Goal: Find specific page/section: Find specific page/section

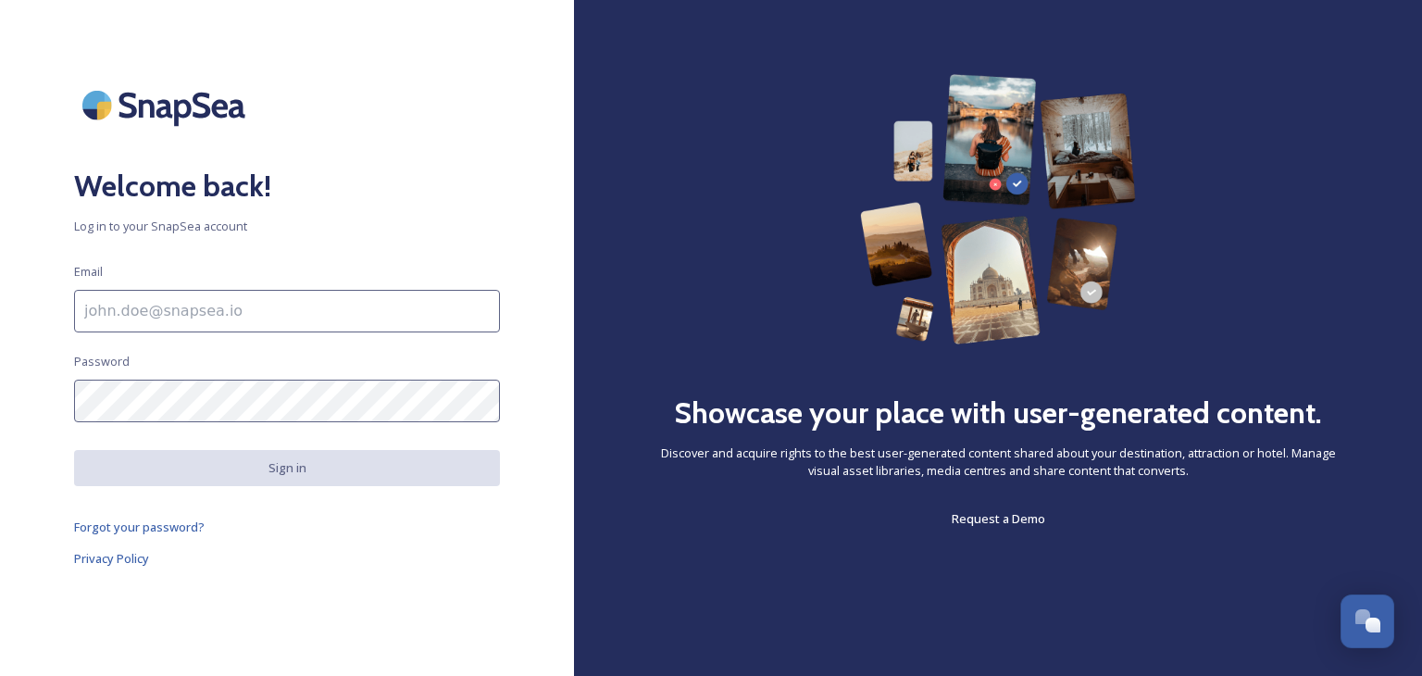
drag, startPoint x: 268, startPoint y: 339, endPoint x: 250, endPoint y: 342, distance: 17.8
click at [250, 342] on div "Welcome back! Log in to your SnapSea account Email Password Sign in Forgot your…" at bounding box center [287, 338] width 574 height 528
type input "[EMAIL_ADDRESS][DOMAIN_NAME]"
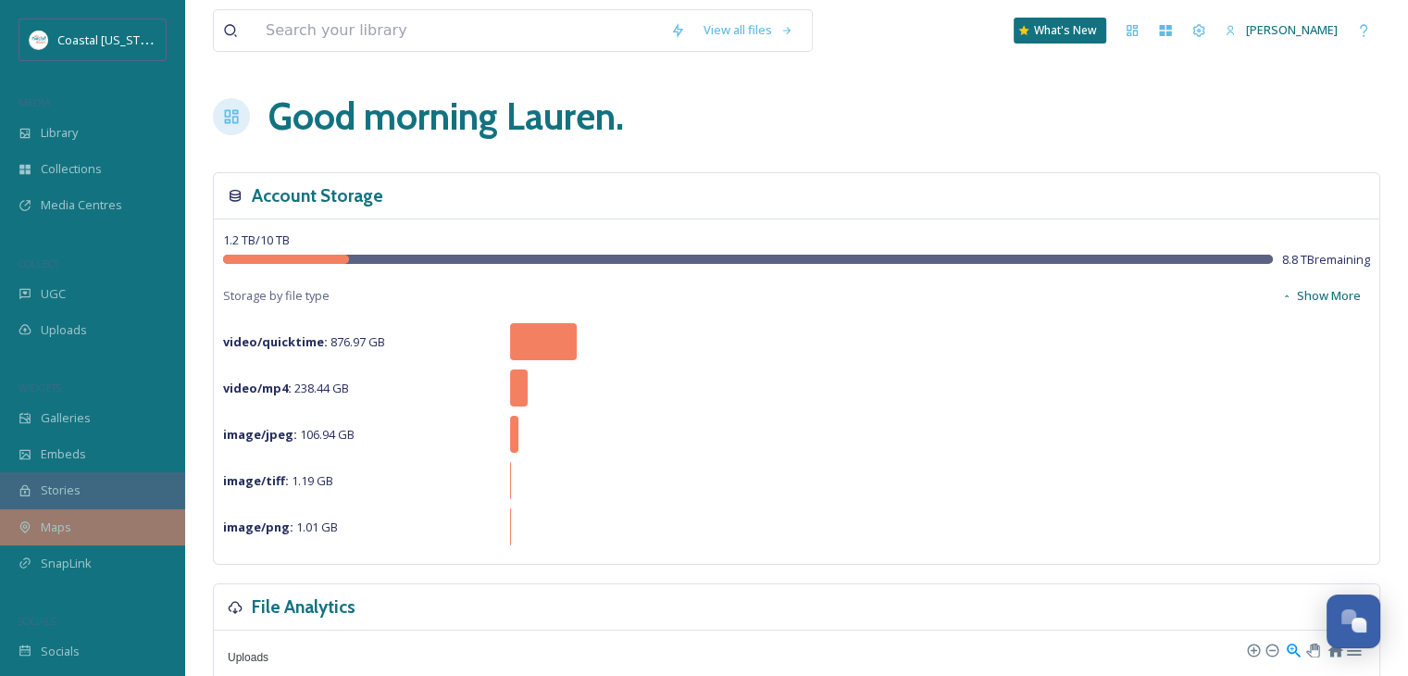
click at [85, 512] on div "Maps" at bounding box center [92, 527] width 185 height 36
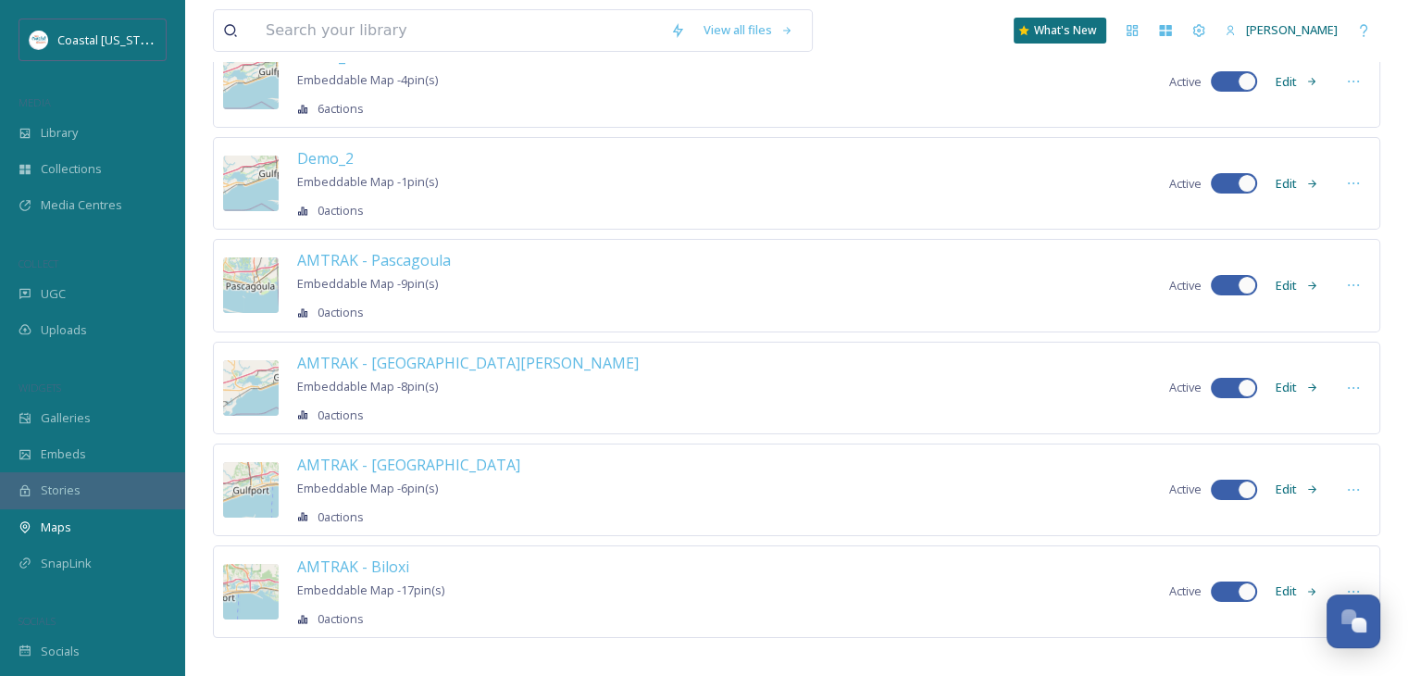
scroll to position [152, 0]
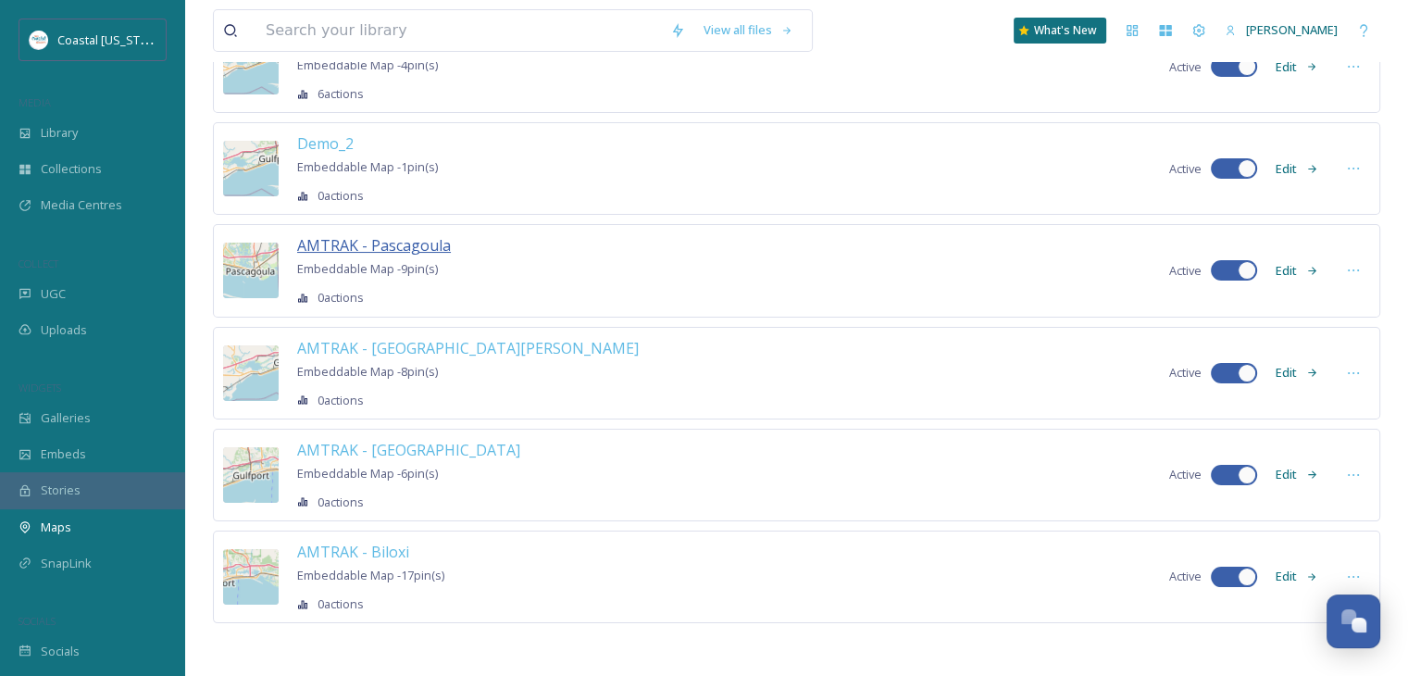
click at [404, 251] on span "AMTRAK - Pascagoula" at bounding box center [374, 245] width 154 height 20
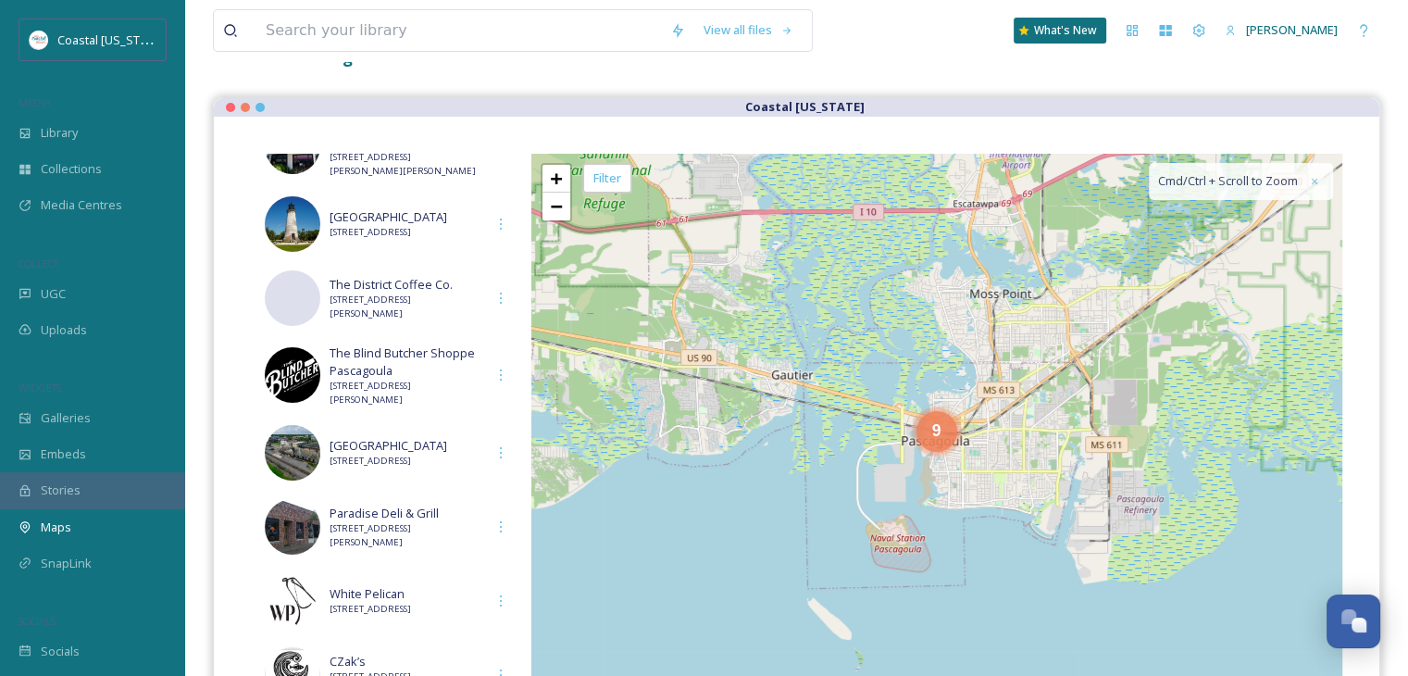
scroll to position [161, 0]
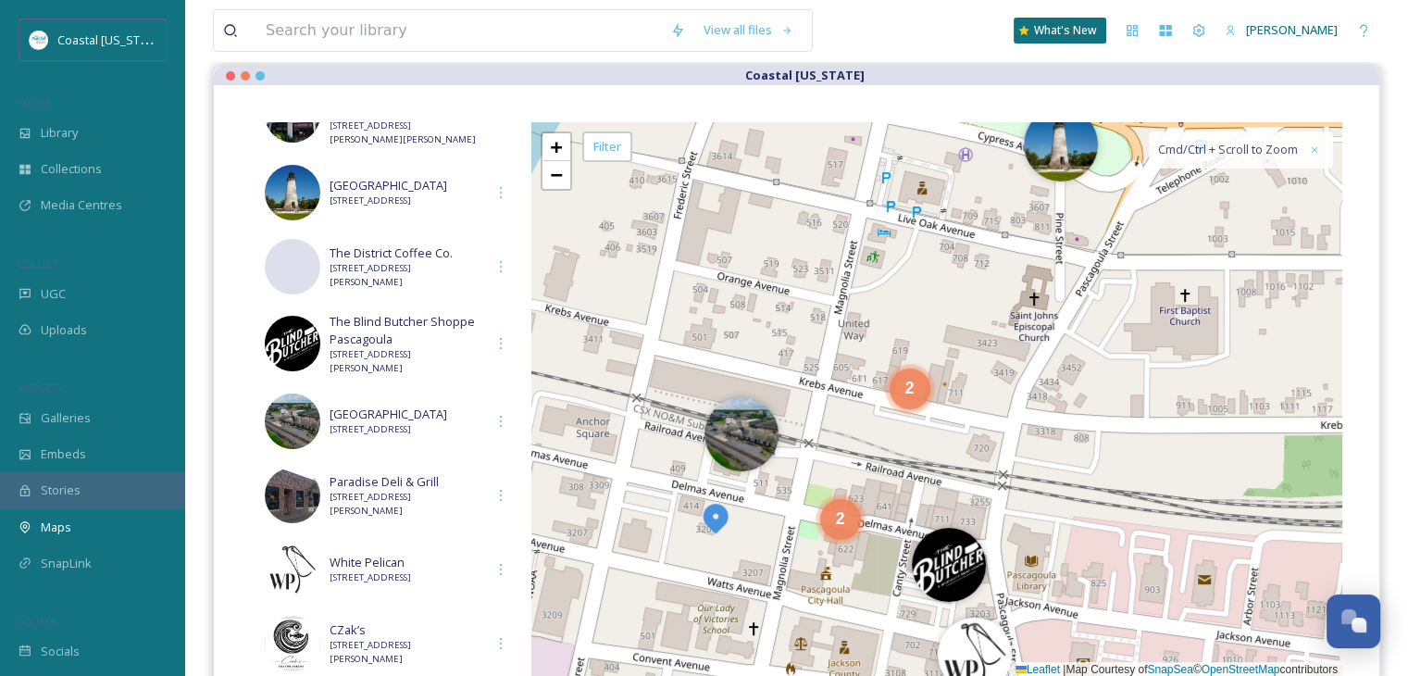
drag, startPoint x: 869, startPoint y: 436, endPoint x: 959, endPoint y: 318, distance: 147.9
click at [959, 318] on div "2 2 + − Leaflet | Map Courtesy of SnapSea © OpenStreetMap contributors Cmd/Ctrl…" at bounding box center [937, 399] width 812 height 555
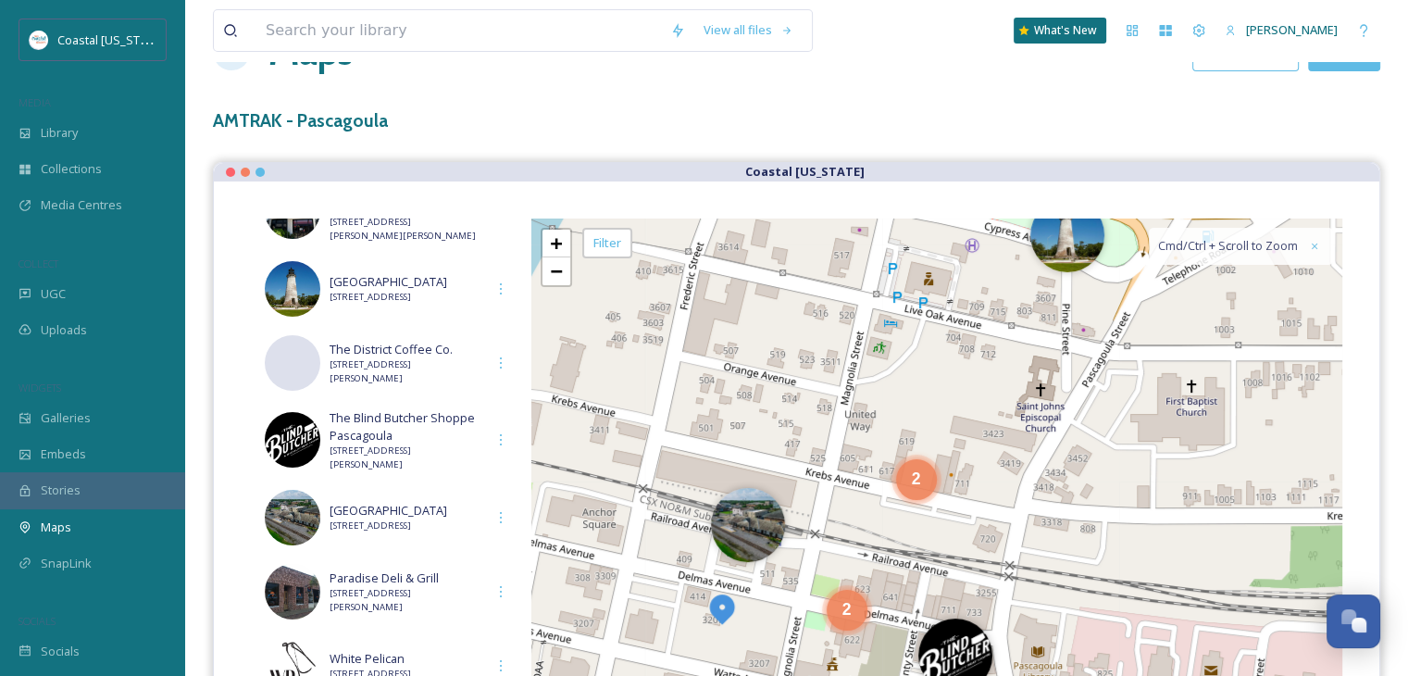
scroll to position [0, 0]
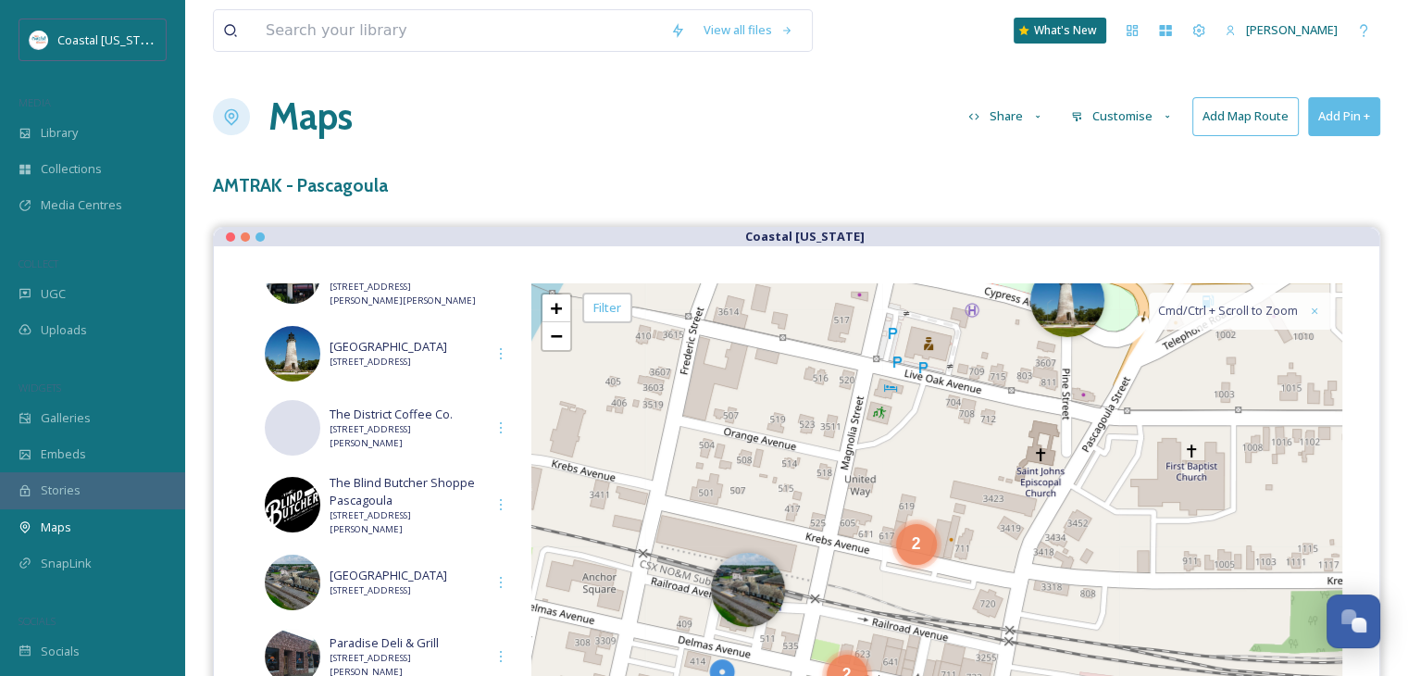
click at [295, 120] on h1 "Maps" at bounding box center [310, 117] width 84 height 56
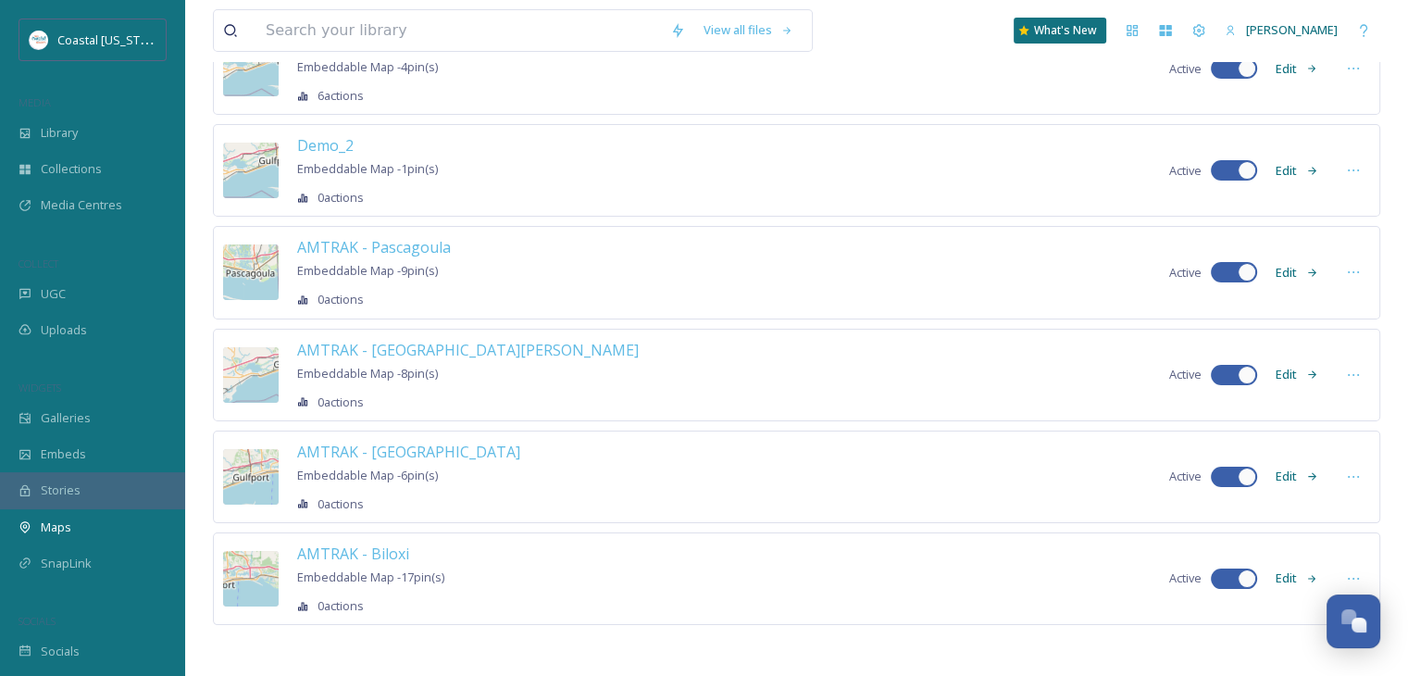
scroll to position [152, 0]
